Goal: Transaction & Acquisition: Purchase product/service

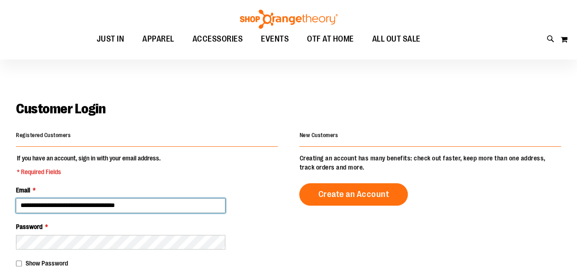
scroll to position [75, 0]
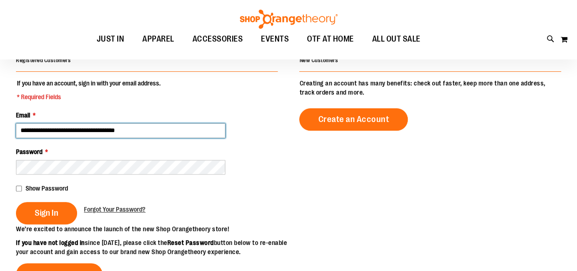
drag, startPoint x: 175, startPoint y: 128, endPoint x: 0, endPoint y: 120, distance: 175.4
click at [0, 120] on main "**********" at bounding box center [288, 220] width 577 height 398
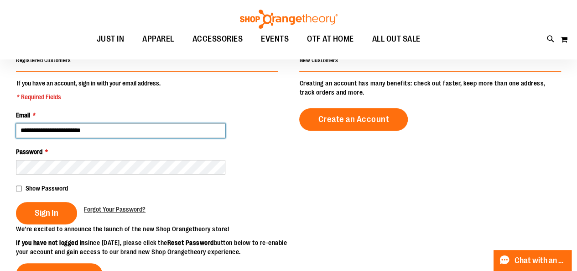
type input "**********"
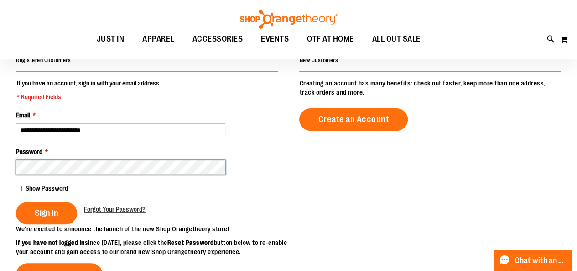
click at [0, 169] on main "**********" at bounding box center [288, 220] width 577 height 398
click at [16, 202] on button "Sign In" at bounding box center [46, 213] width 61 height 22
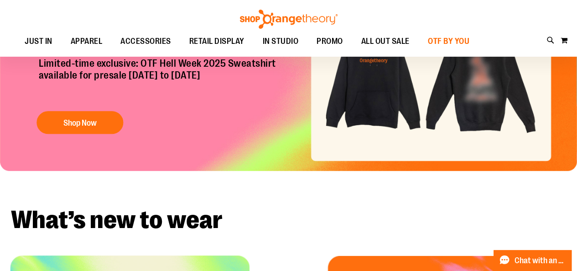
scroll to position [69, 0]
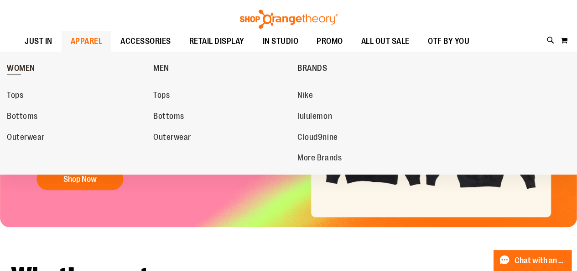
click at [17, 65] on span "WOMEN" at bounding box center [21, 68] width 28 height 11
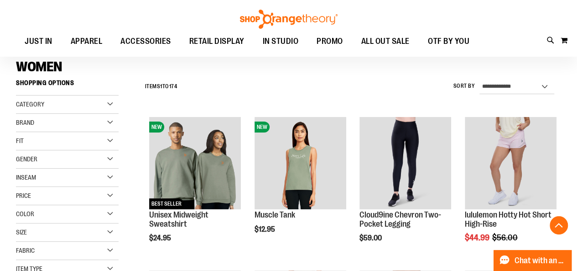
scroll to position [28, 0]
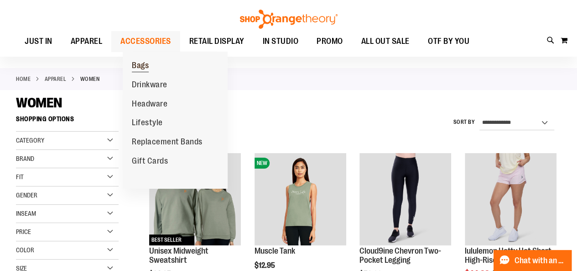
click at [143, 69] on span "Bags" at bounding box center [140, 66] width 17 height 11
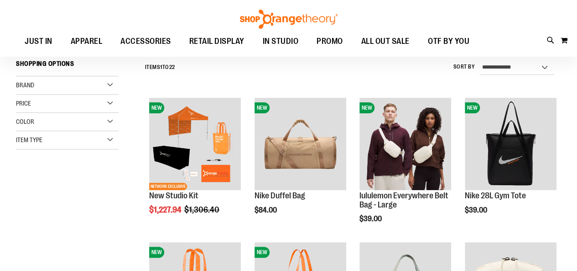
scroll to position [86, 0]
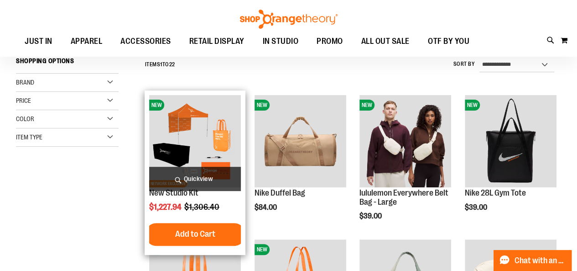
click at [228, 173] on span "Quickview" at bounding box center [195, 178] width 92 height 24
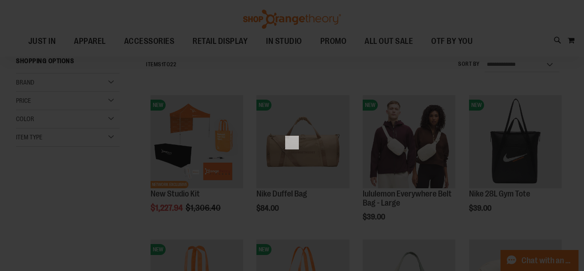
click at [62, 183] on div "×" at bounding box center [292, 135] width 584 height 271
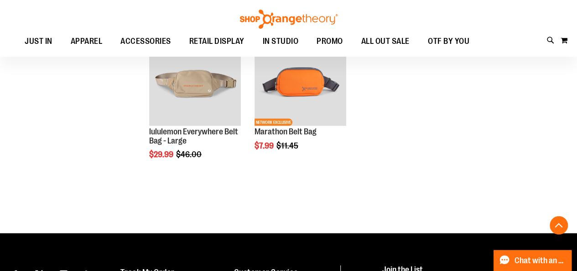
scroll to position [869, 0]
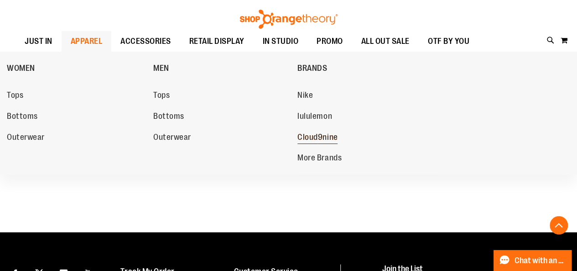
click at [319, 139] on span "Cloud9nine" at bounding box center [317, 137] width 40 height 11
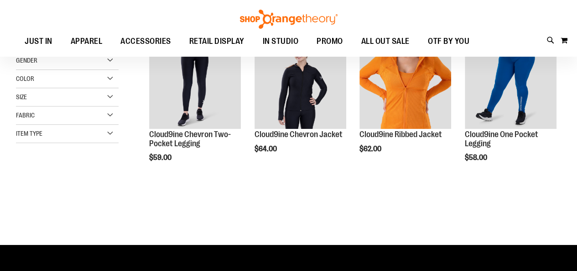
scroll to position [42, 0]
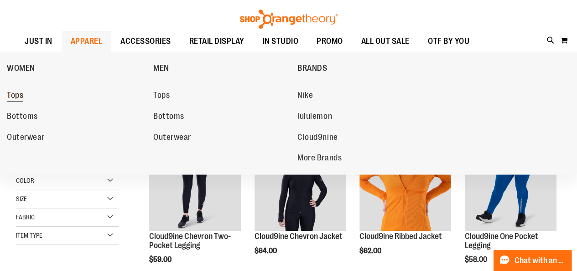
click at [19, 96] on span "Tops" at bounding box center [15, 95] width 16 height 11
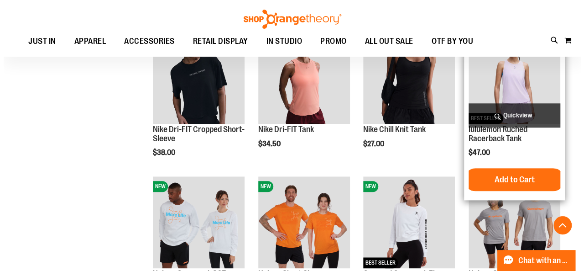
scroll to position [417, 0]
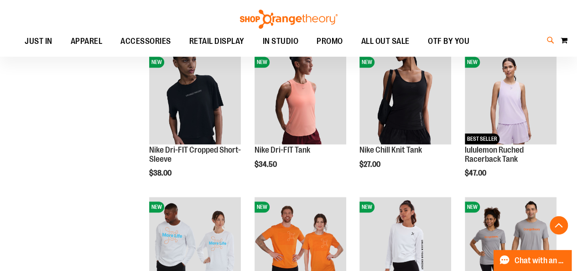
click at [553, 46] on icon at bounding box center [551, 40] width 8 height 10
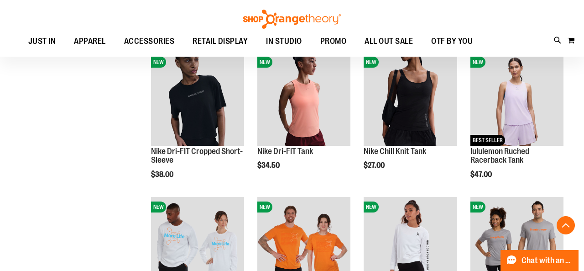
type input "********"
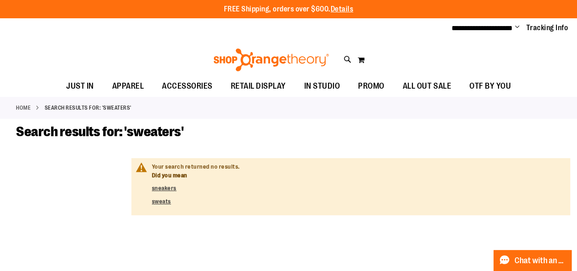
click at [349, 51] on div "Toggle Nav Search ******** Popular Suggestions Advanced Search" at bounding box center [288, 57] width 577 height 37
click at [351, 55] on icon at bounding box center [348, 59] width 8 height 10
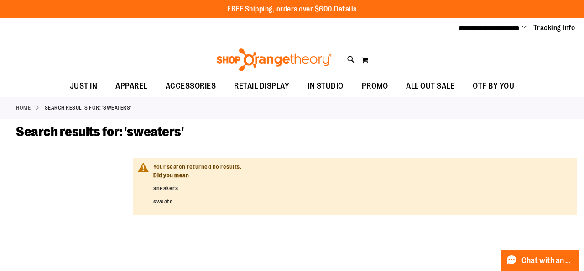
click at [229, 56] on input "********" at bounding box center [291, 51] width 461 height 30
type input "*"
type input "******"
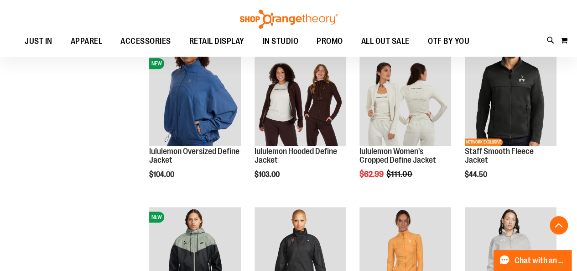
scroll to position [356, 0]
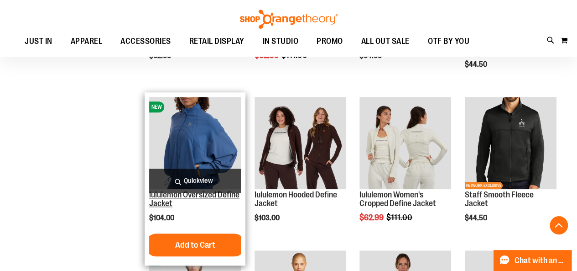
click at [177, 204] on link "lululemon Oversized Define Jacket" at bounding box center [194, 199] width 90 height 18
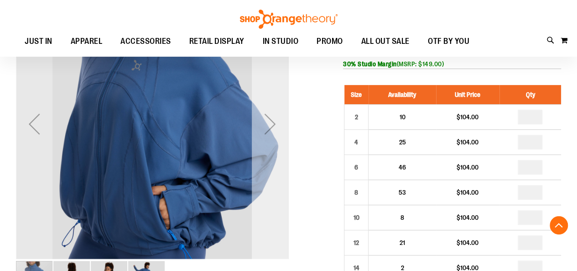
scroll to position [83, 0]
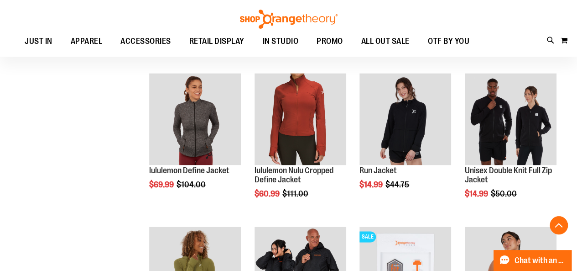
scroll to position [591, 0]
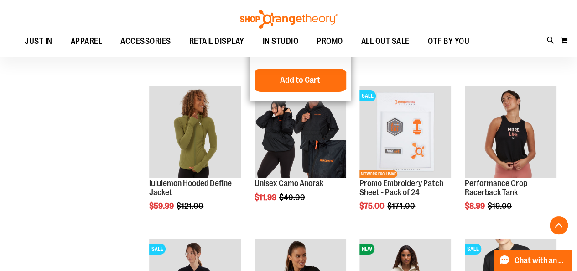
scroll to position [1651, 0]
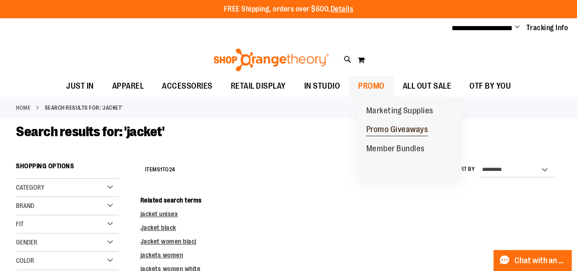
click at [384, 125] on span "Promo Giveaways" at bounding box center [397, 130] width 62 height 11
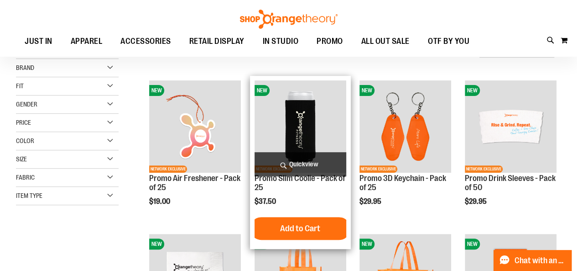
scroll to position [93, 0]
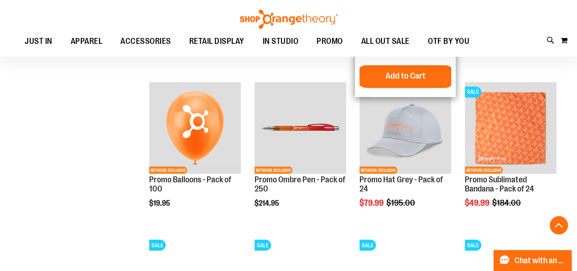
scroll to position [713, 0]
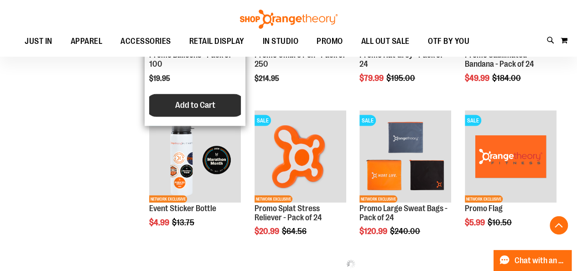
scroll to position [838, 0]
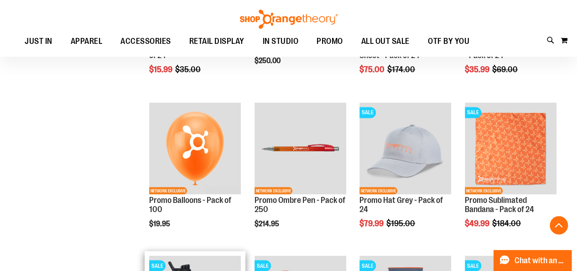
scroll to position [691, 0]
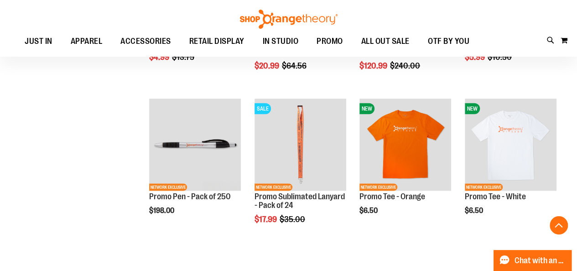
scroll to position [1001, 0]
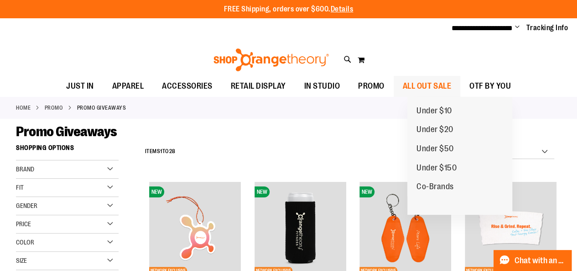
click at [434, 81] on span "ALL OUT SALE" at bounding box center [427, 86] width 48 height 21
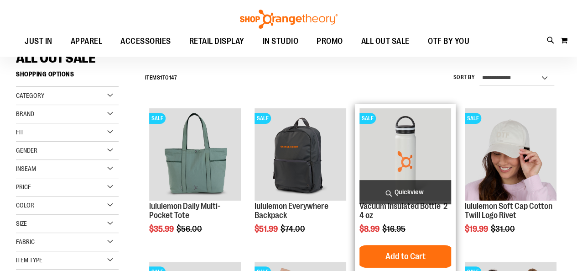
scroll to position [76, 0]
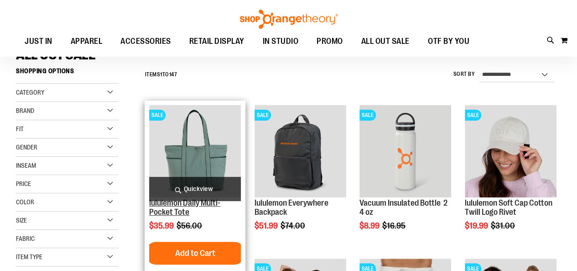
click at [174, 207] on link "lululemon Daily Multi-Pocket Tote" at bounding box center [184, 207] width 71 height 18
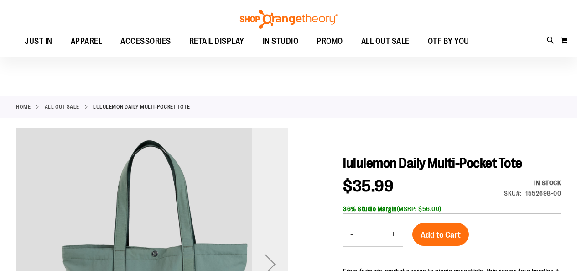
scroll to position [115, 0]
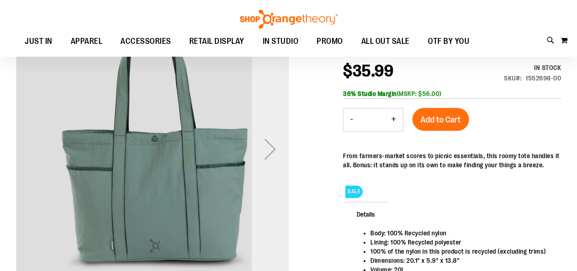
click at [265, 150] on div "Next" at bounding box center [270, 148] width 36 height 36
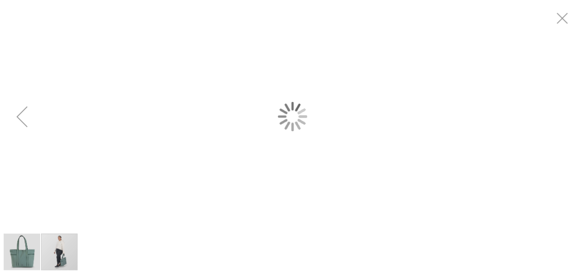
scroll to position [0, 0]
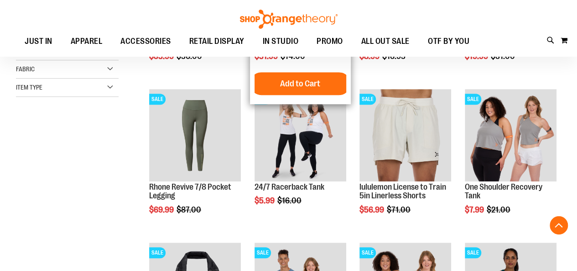
scroll to position [149, 0]
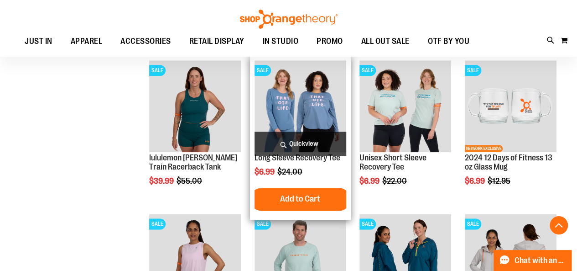
scroll to position [483, 0]
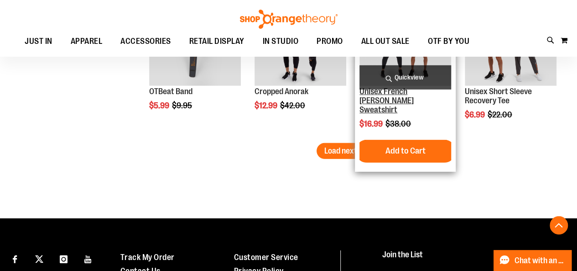
scroll to position [1275, 0]
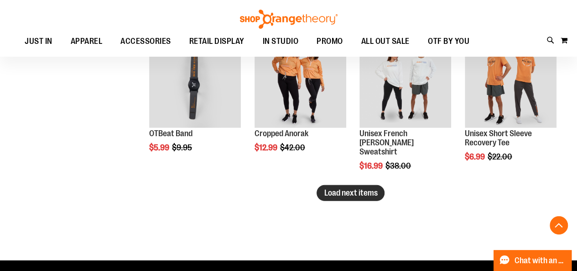
click at [341, 189] on span "Load next items" at bounding box center [350, 192] width 53 height 9
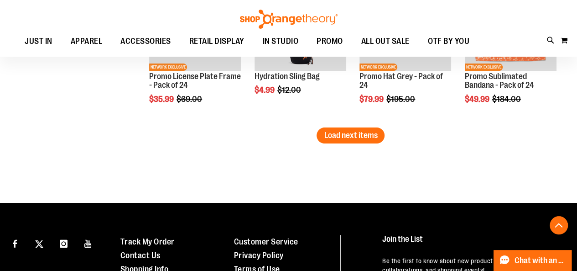
scroll to position [1759, 0]
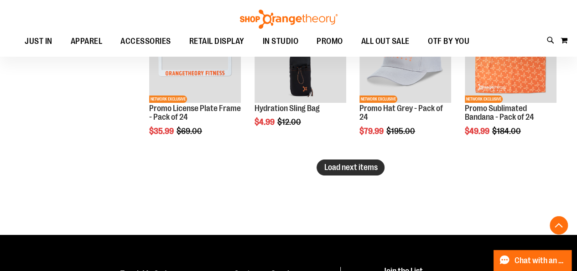
click at [333, 159] on button "Load next items" at bounding box center [351, 167] width 68 height 16
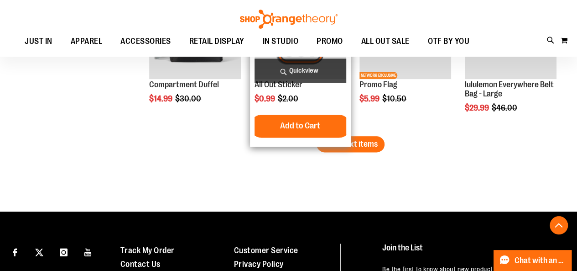
scroll to position [2242, 0]
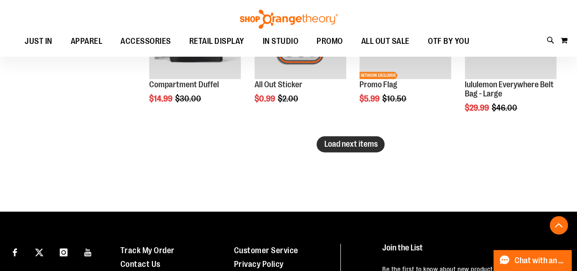
click at [359, 143] on span "Load next items" at bounding box center [350, 143] width 53 height 9
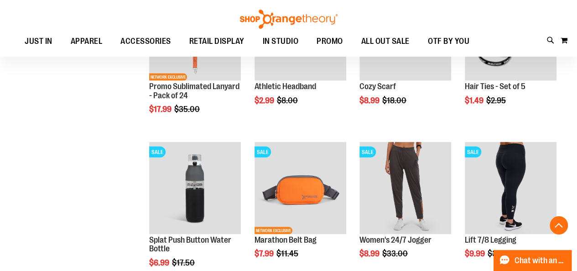
scroll to position [2594, 0]
